Goal: Information Seeking & Learning: Learn about a topic

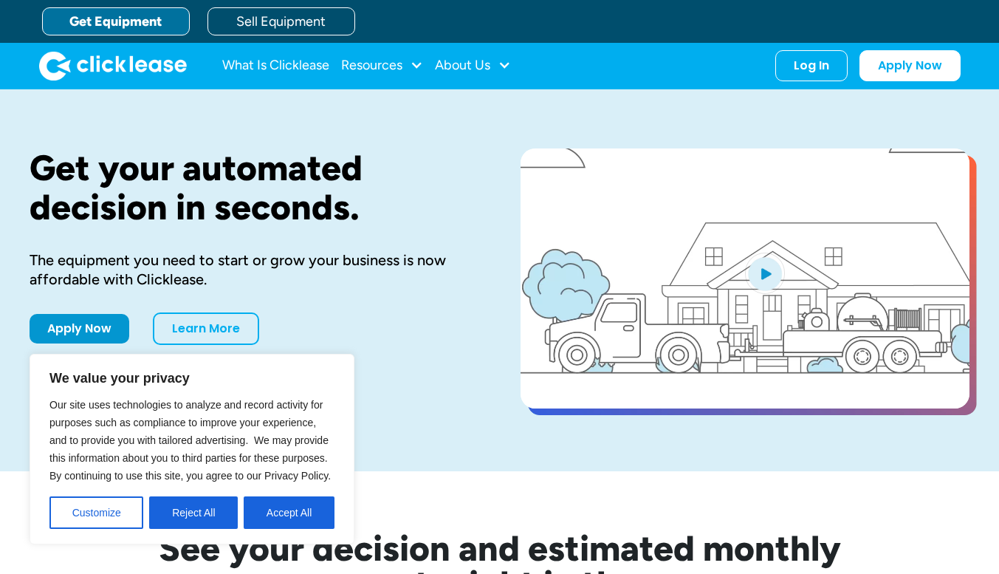
click at [179, 331] on link "Learn More" at bounding box center [206, 328] width 106 height 32
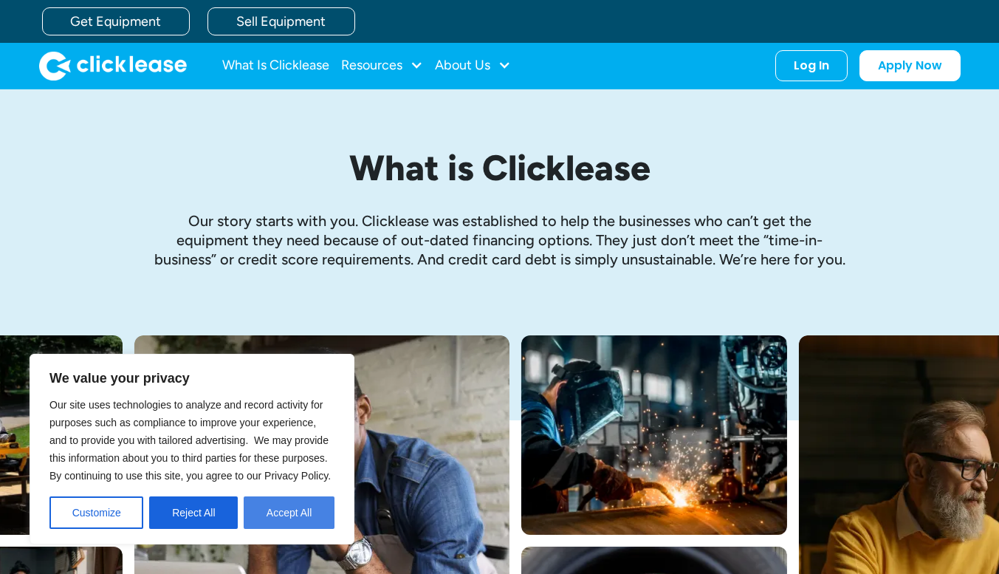
click at [271, 518] on button "Accept All" at bounding box center [289, 512] width 91 height 32
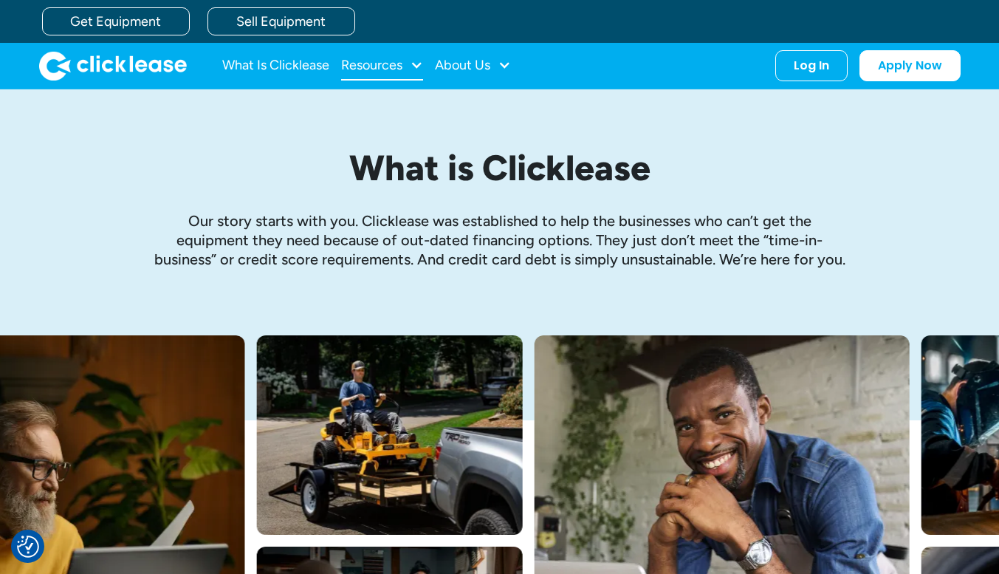
click at [353, 65] on div "Resources" at bounding box center [371, 65] width 61 height 0
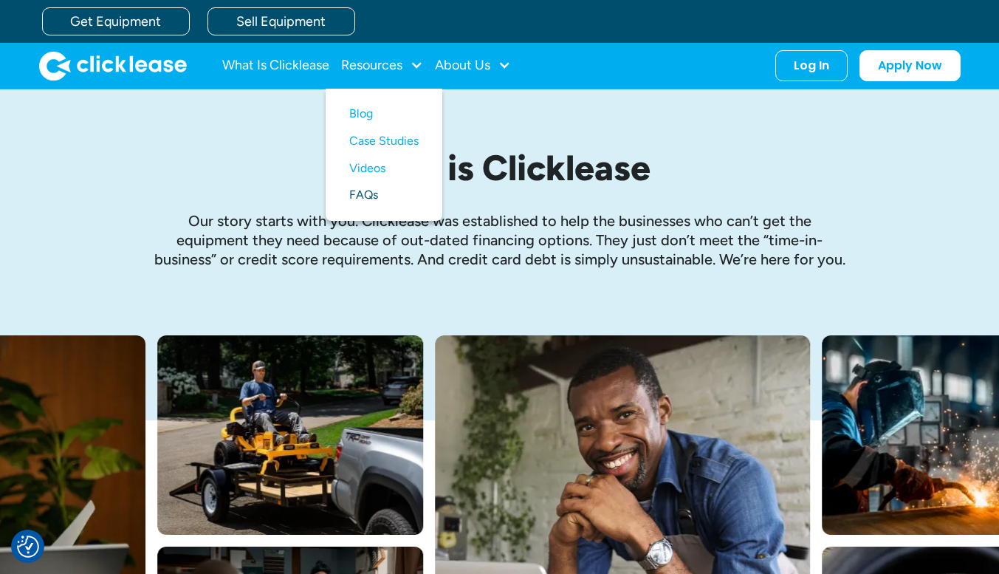
click at [364, 193] on link "FAQs" at bounding box center [383, 195] width 69 height 27
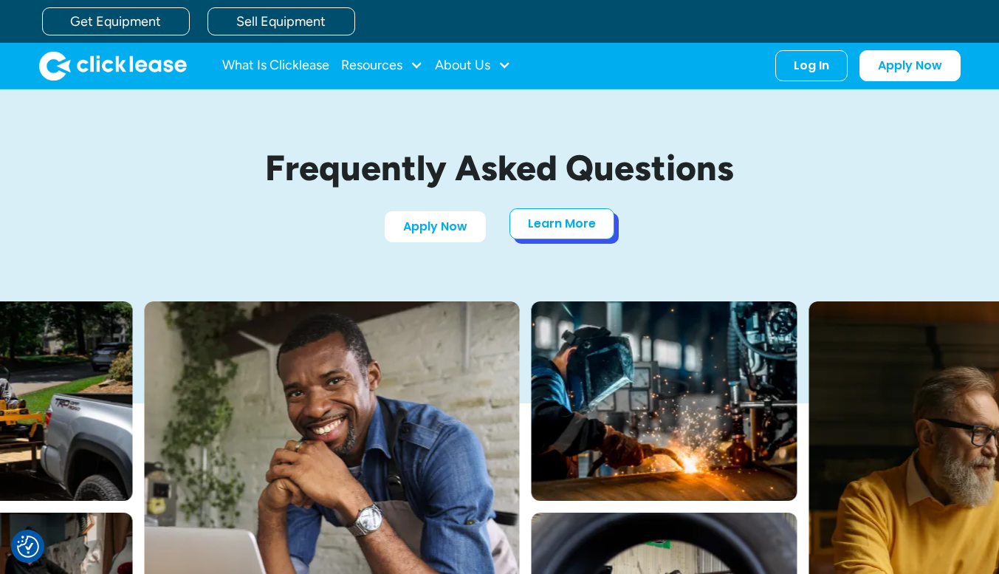
click at [545, 220] on link "Learn More" at bounding box center [561, 223] width 105 height 31
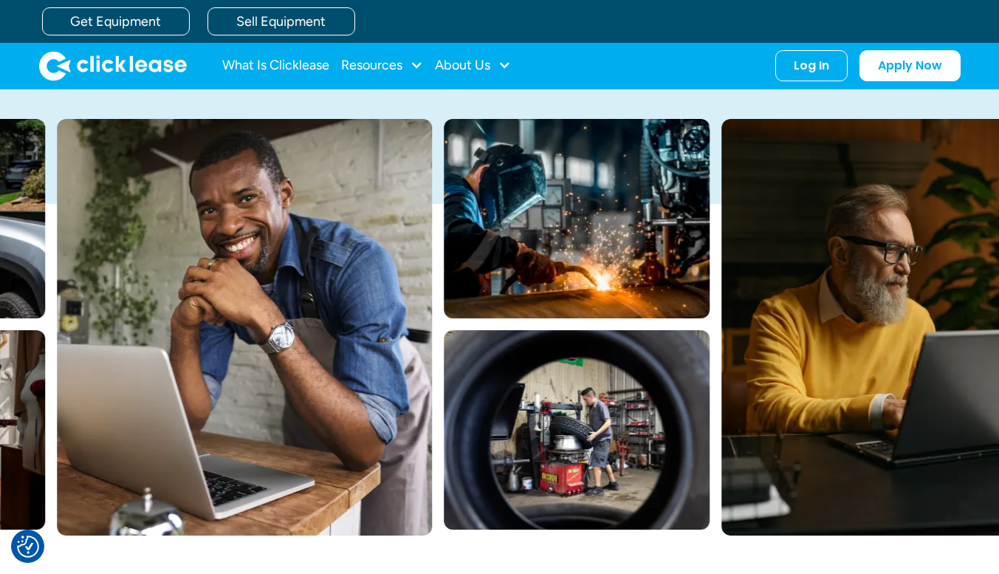
scroll to position [49, 0]
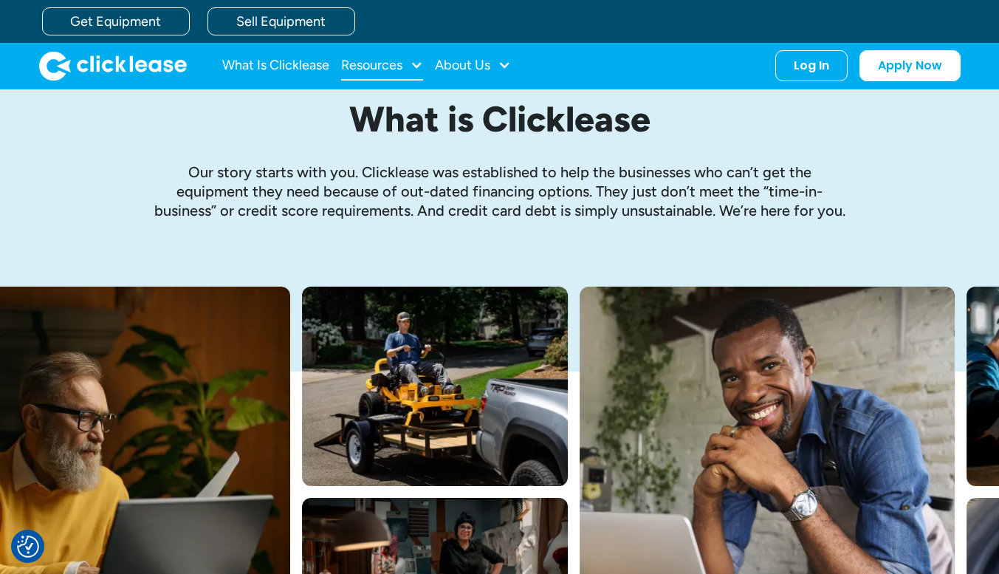
click at [385, 65] on div "Resources" at bounding box center [371, 65] width 61 height 0
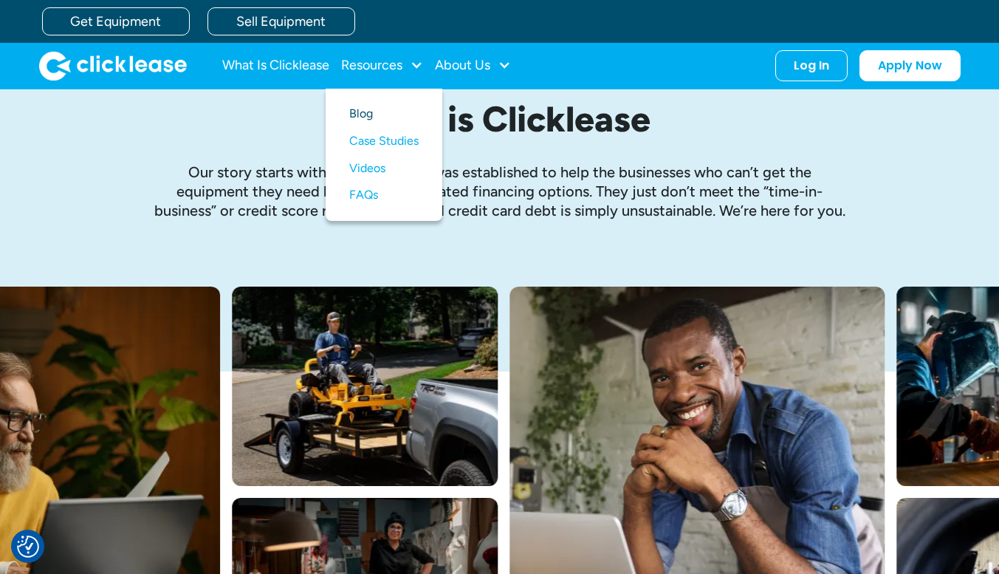
click at [365, 117] on link "Blog" at bounding box center [383, 113] width 69 height 27
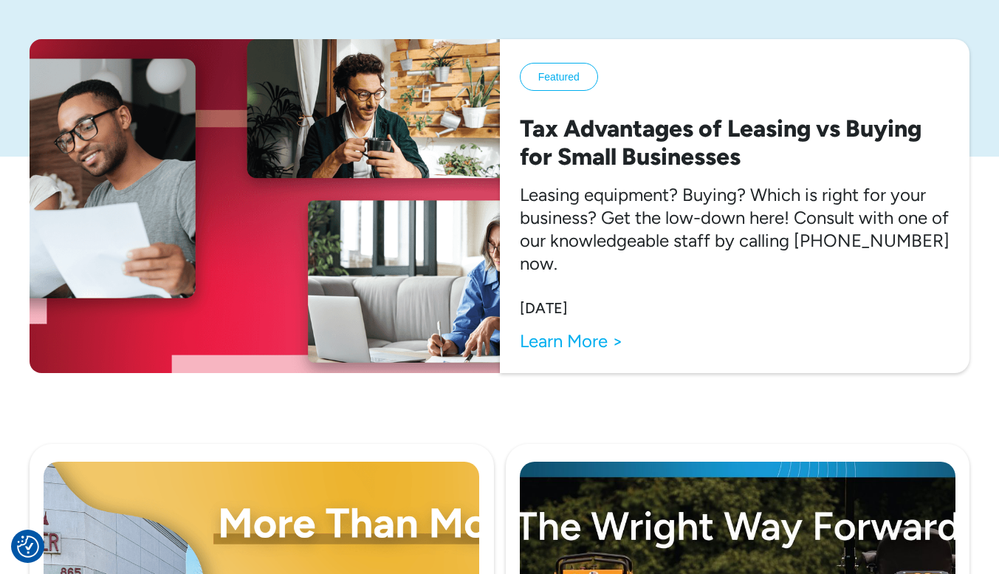
scroll to position [113, 0]
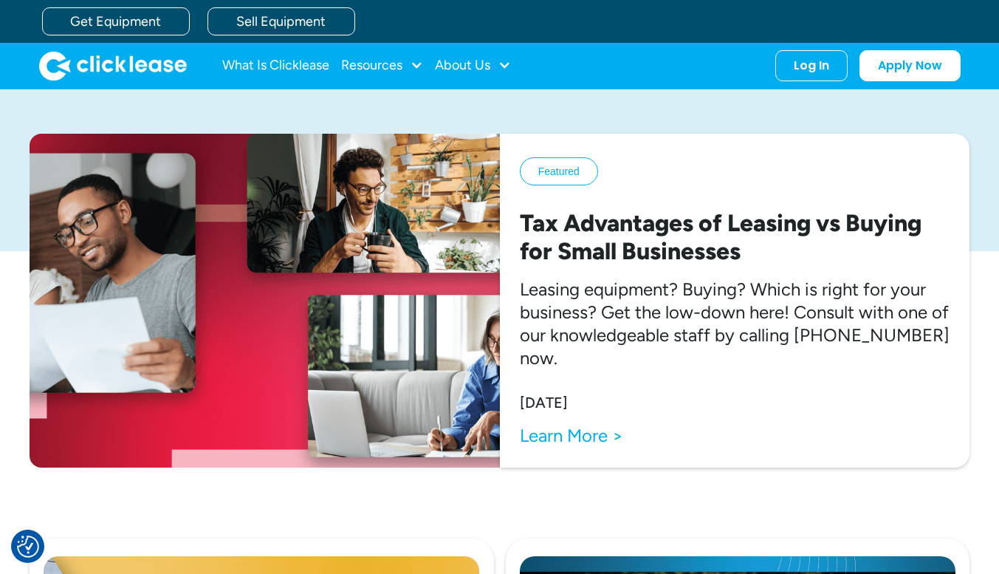
click at [566, 442] on link "Learn More >" at bounding box center [571, 435] width 103 height 23
